Goal: Information Seeking & Learning: Learn about a topic

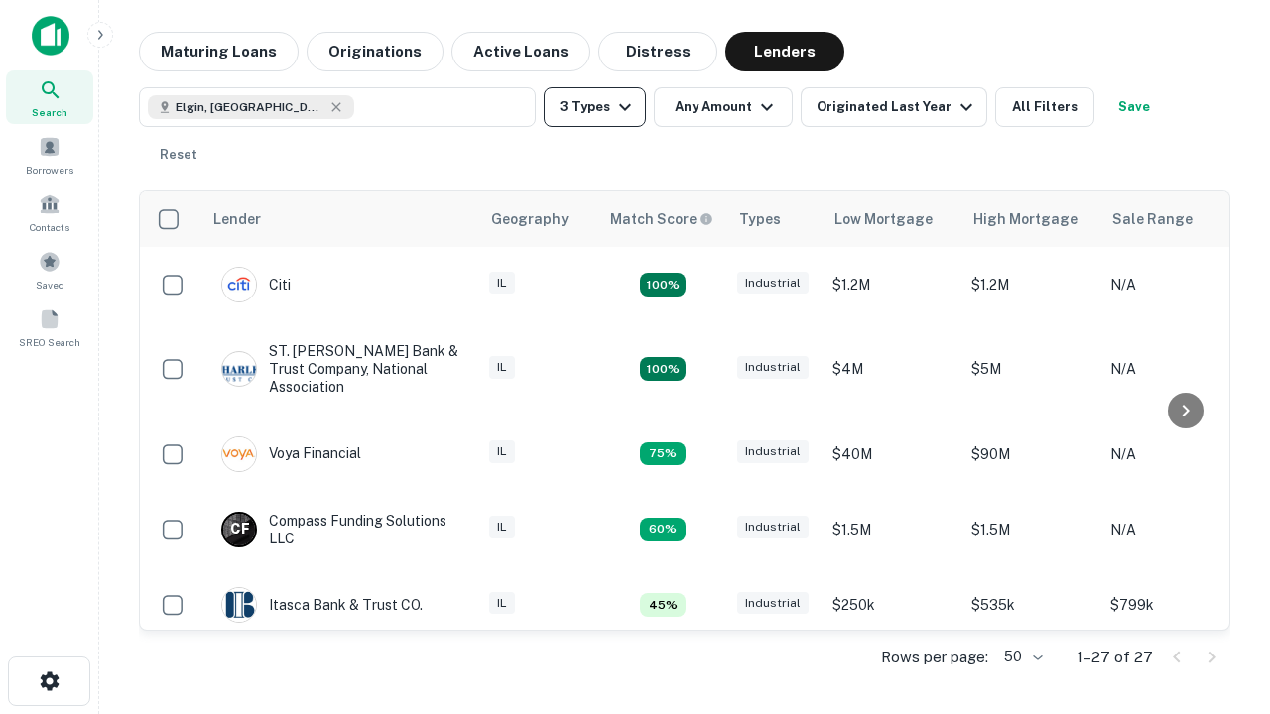
click at [594, 107] on button "3 Types" at bounding box center [595, 107] width 102 height 40
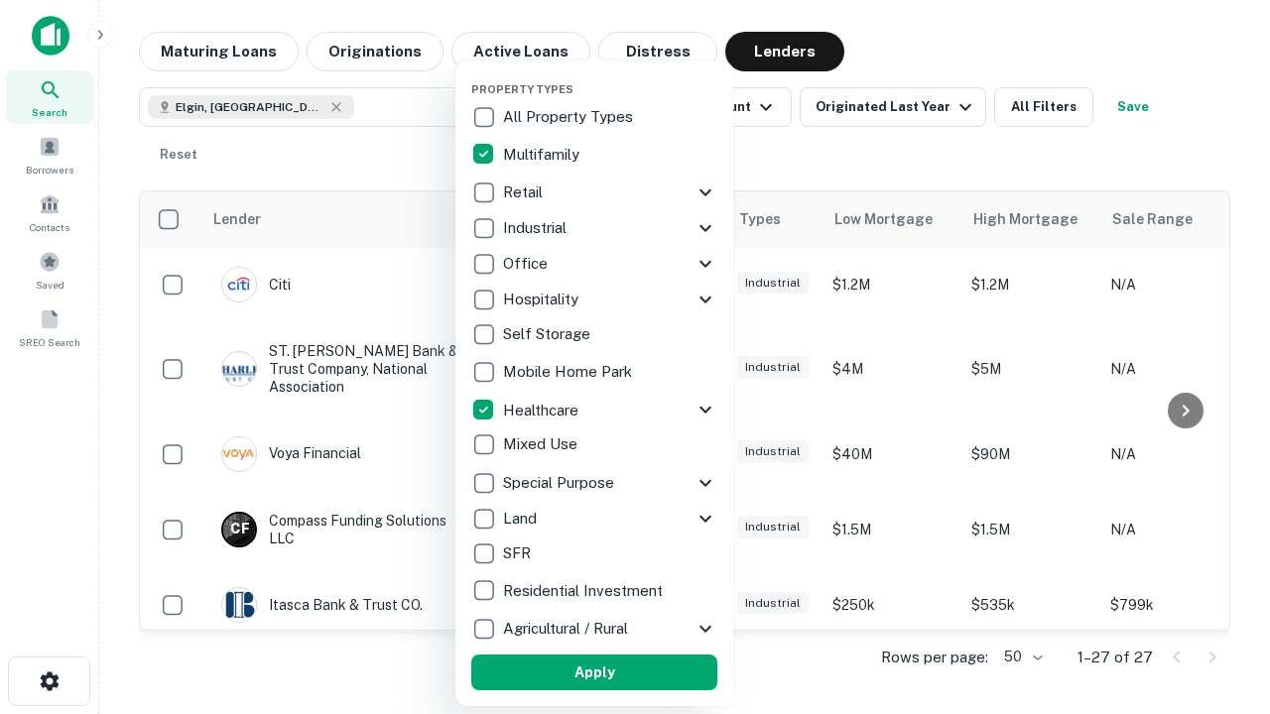
click at [594, 673] on button "Apply" at bounding box center [594, 673] width 246 height 36
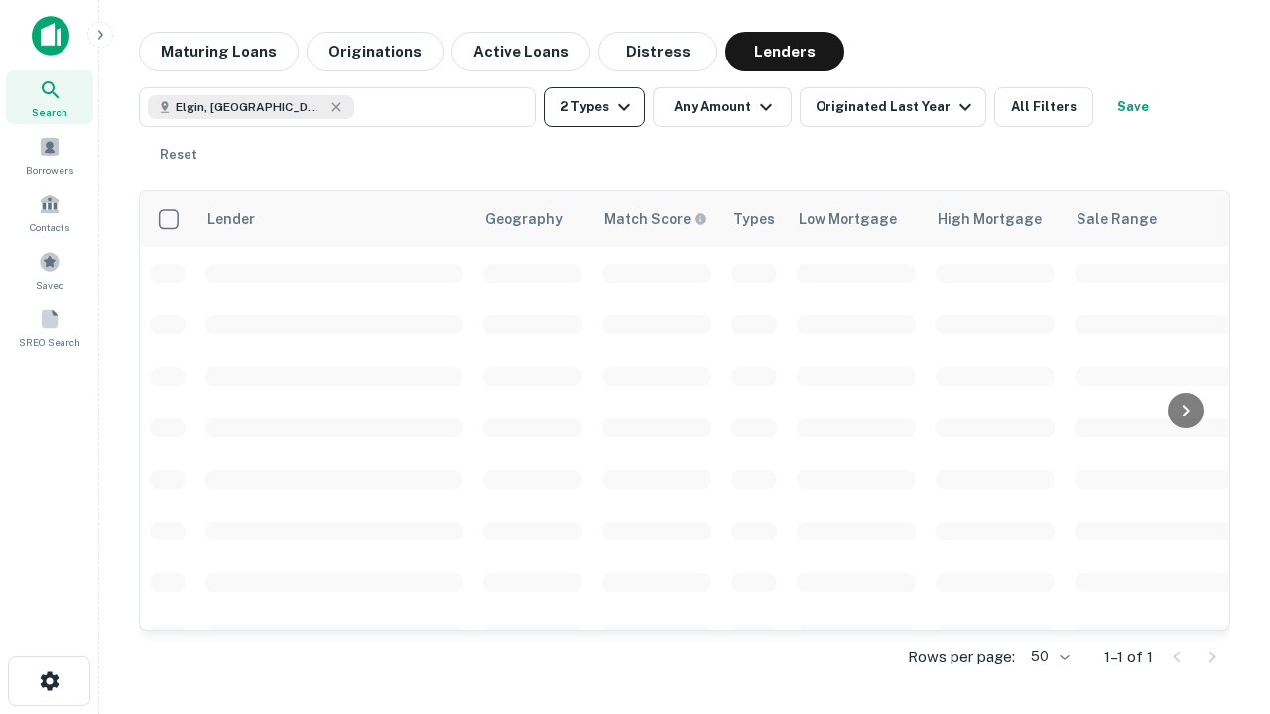
click at [594, 107] on button "2 Types" at bounding box center [594, 107] width 101 height 40
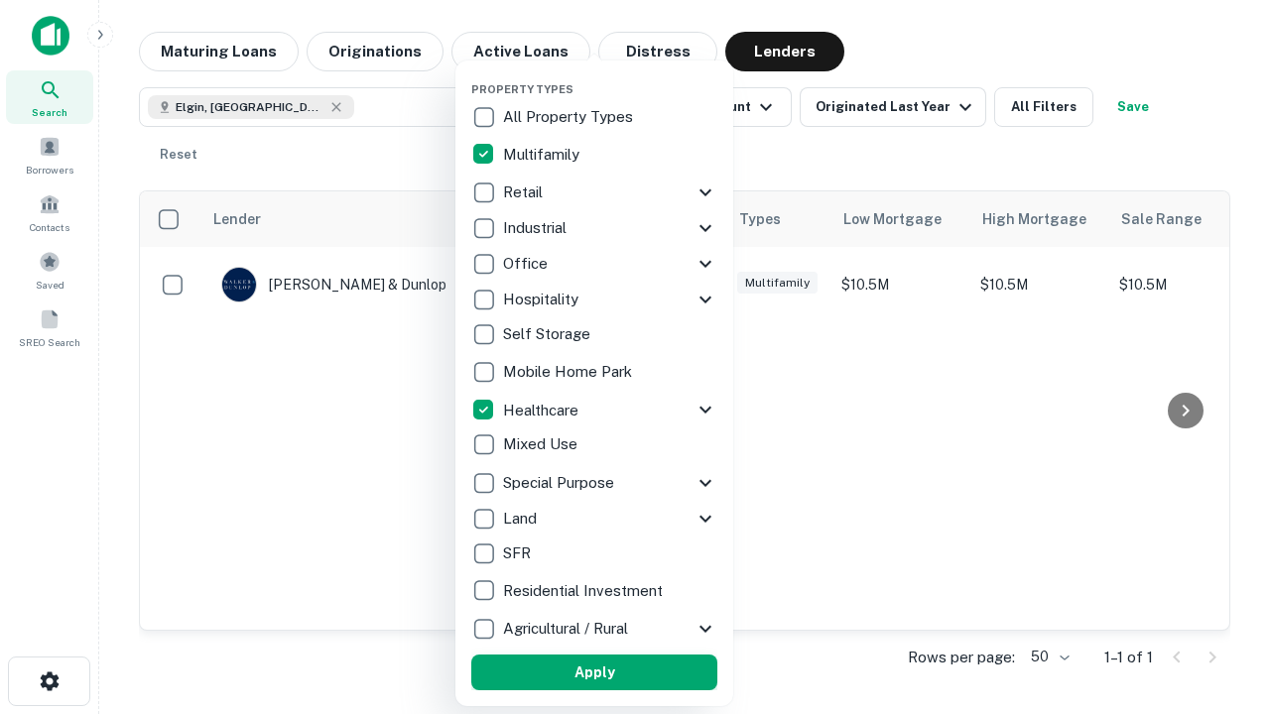
click at [630, 673] on button "Apply" at bounding box center [594, 673] width 246 height 36
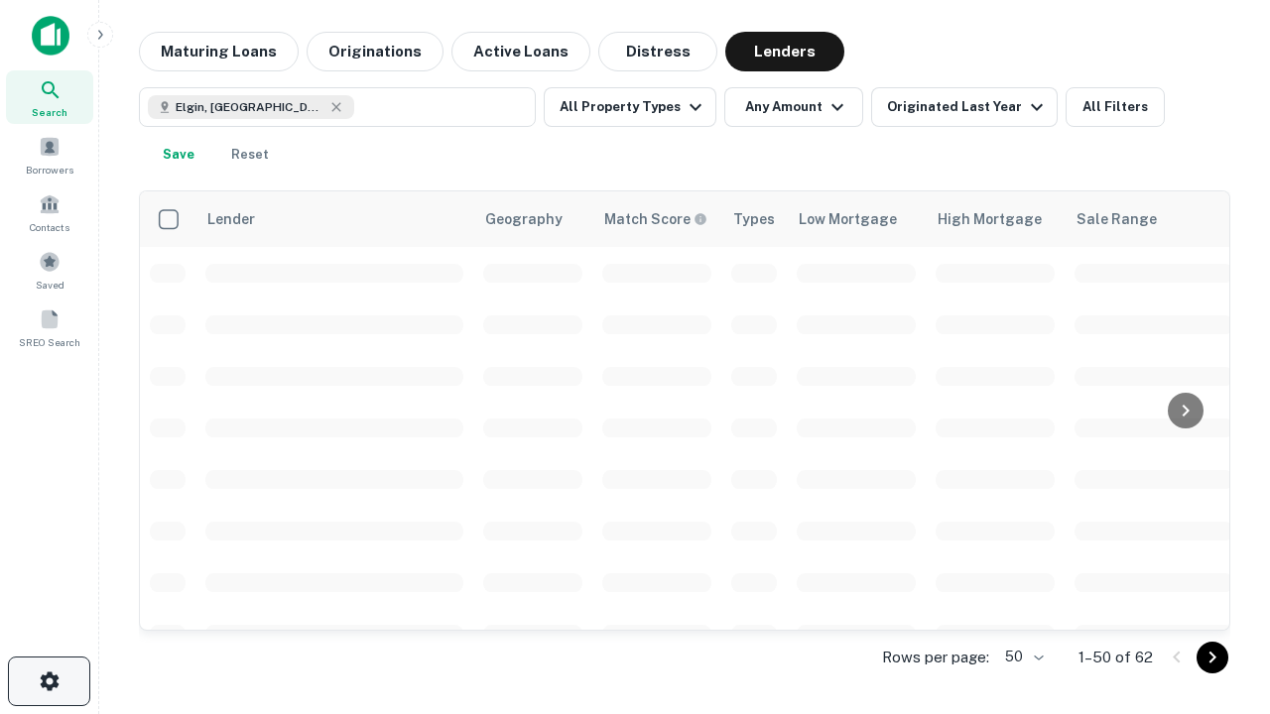
click at [49, 682] on icon "button" at bounding box center [50, 682] width 24 height 24
